Goal: Navigation & Orientation: Find specific page/section

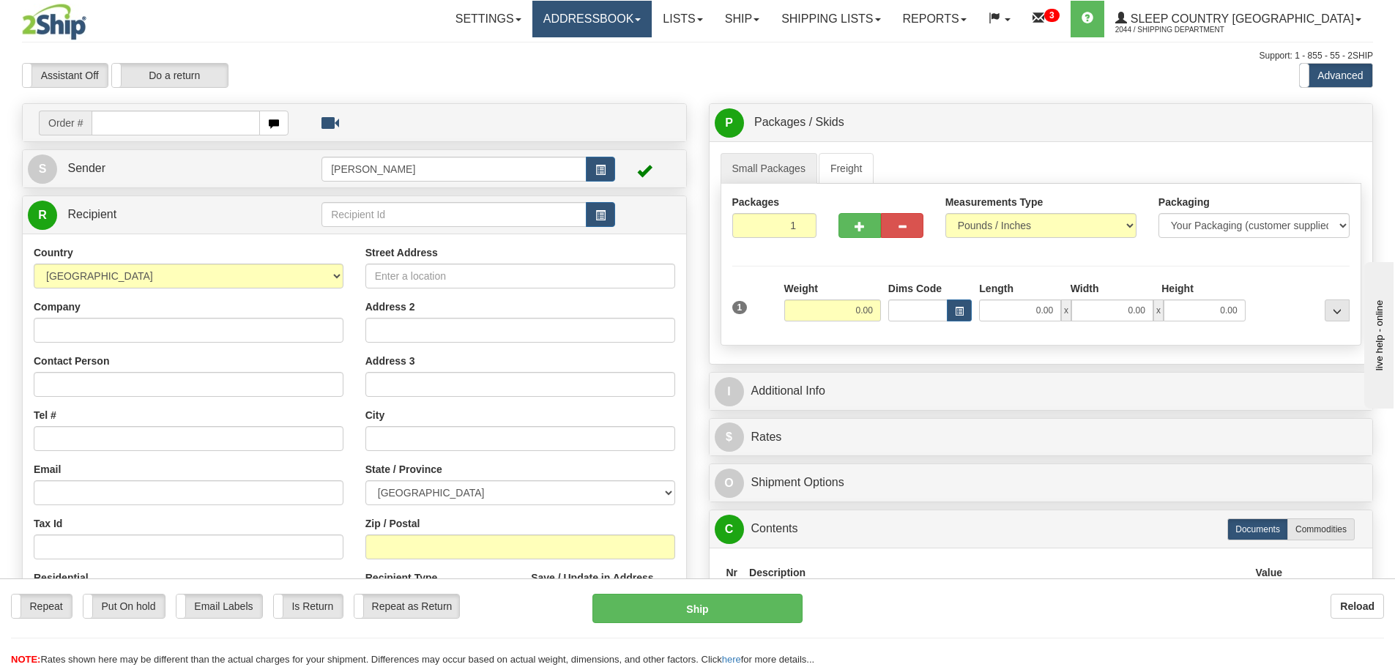
click at [652, 22] on link "Addressbook" at bounding box center [592, 19] width 120 height 37
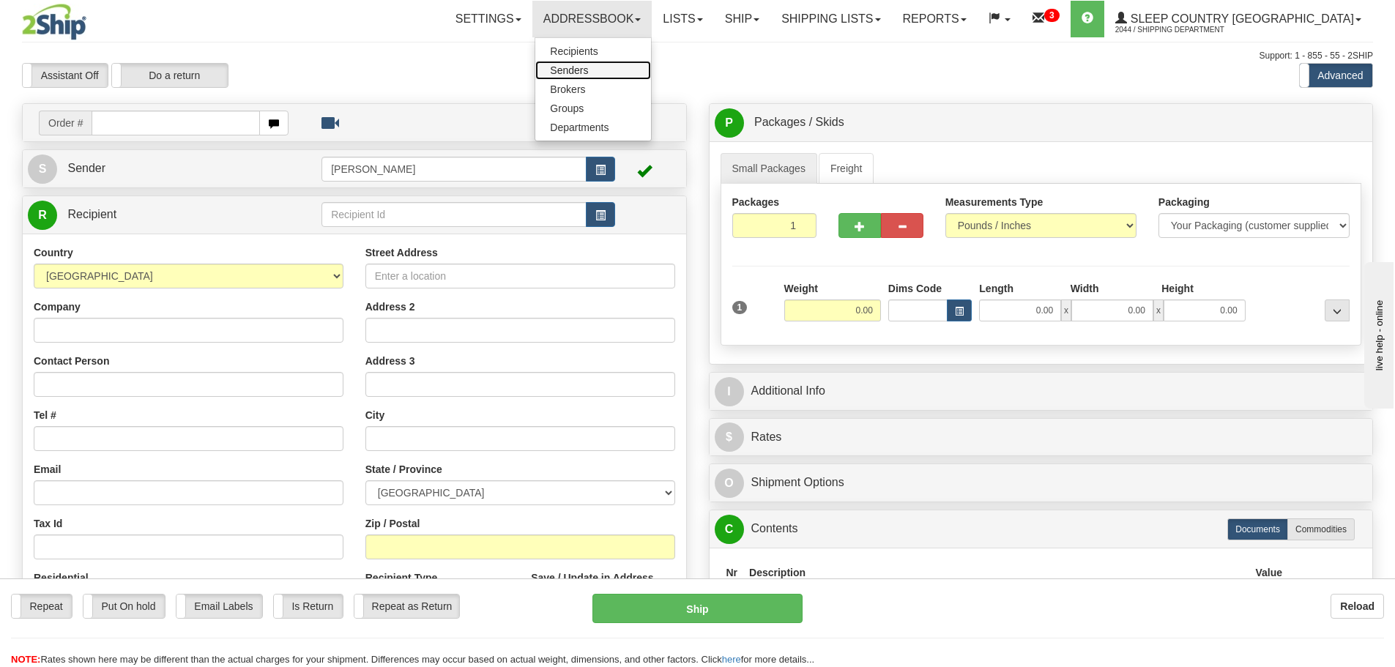
click at [588, 68] on span "Senders" at bounding box center [569, 70] width 38 height 12
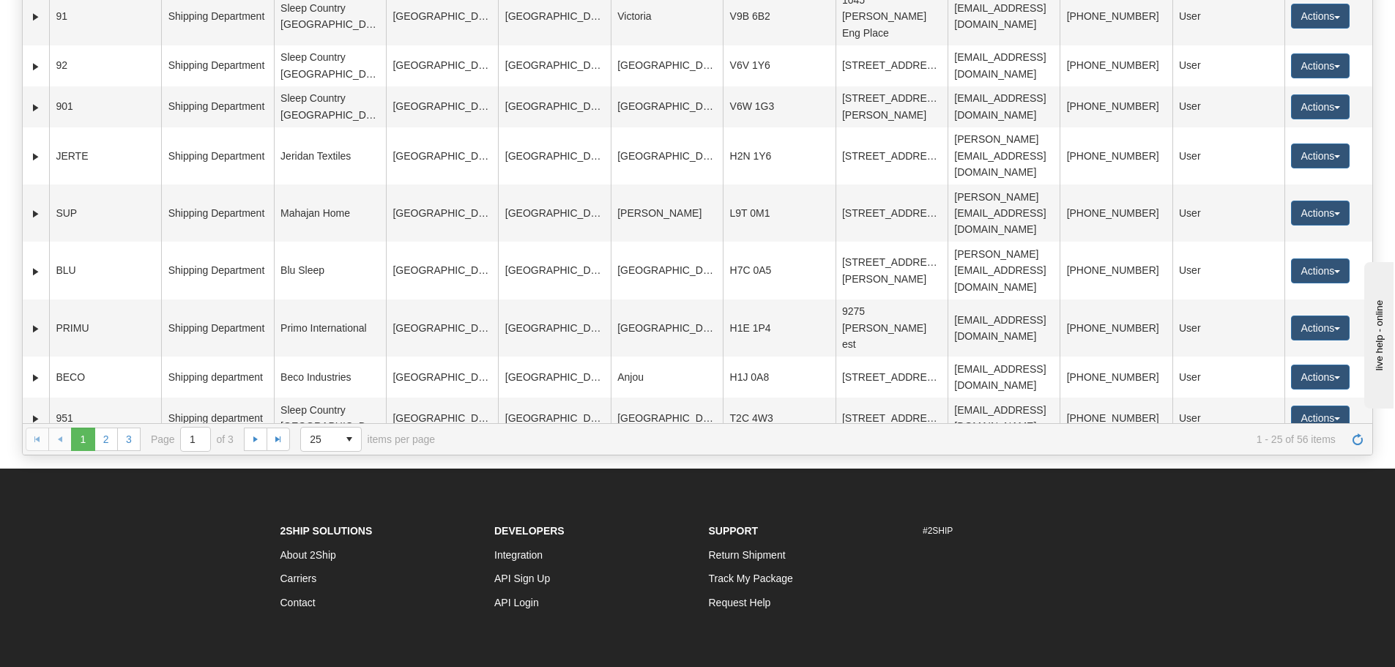
scroll to position [220, 0]
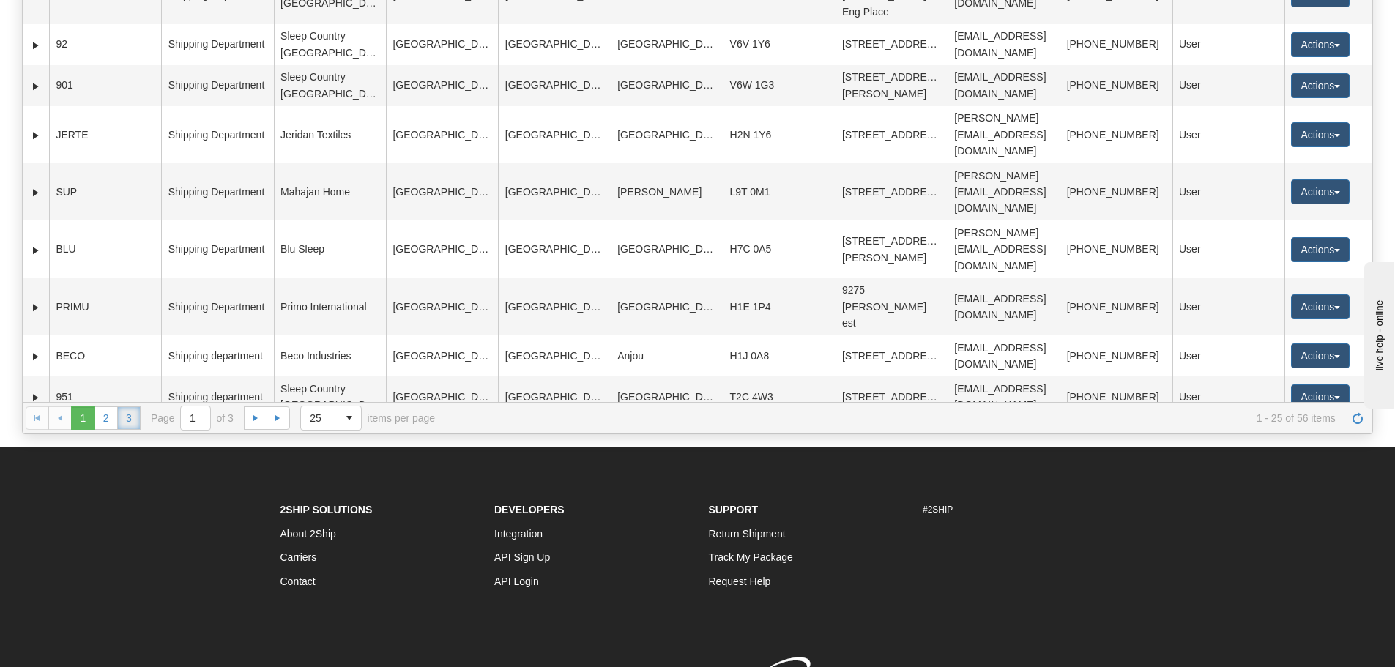
click at [132, 419] on link "3" at bounding box center [128, 417] width 23 height 23
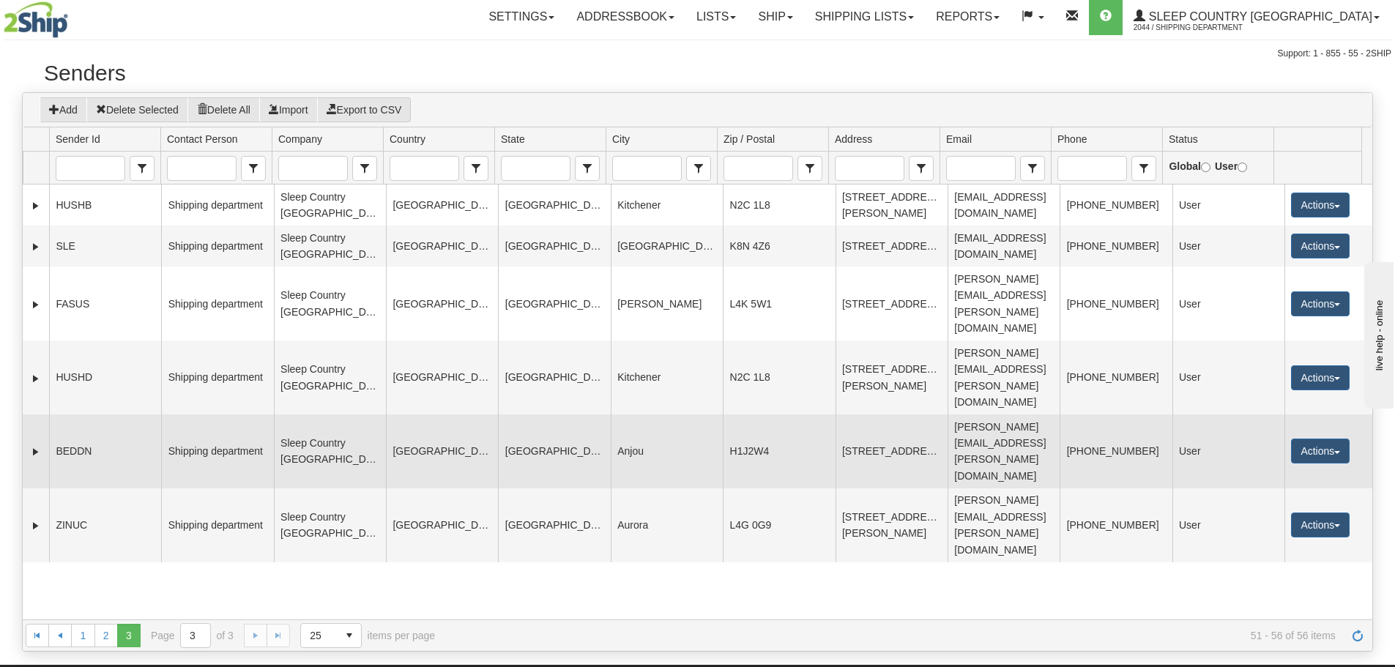
scroll to position [0, 0]
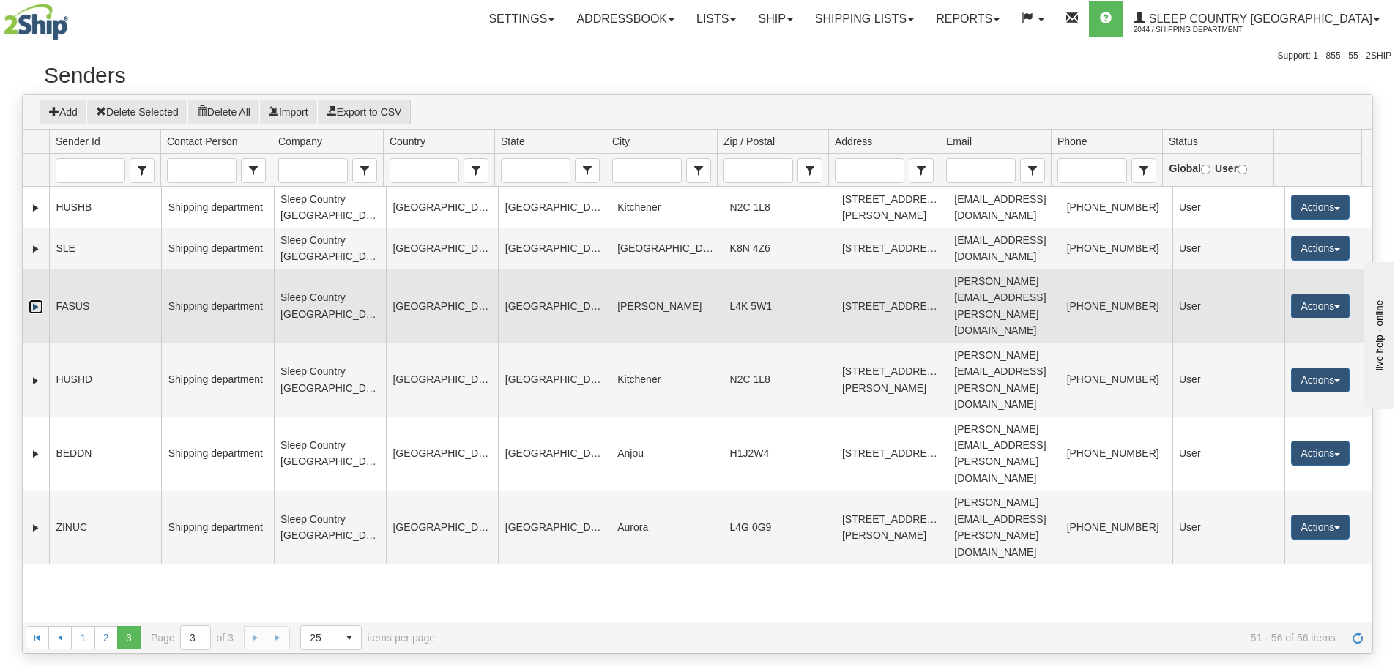
click at [30, 299] on link "Expand" at bounding box center [36, 306] width 15 height 15
